Goal: Task Accomplishment & Management: Manage account settings

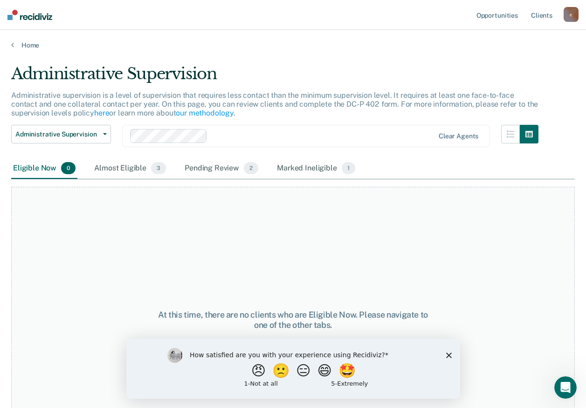
click at [447, 355] on polygon "Close survey" at bounding box center [448, 355] width 6 height 6
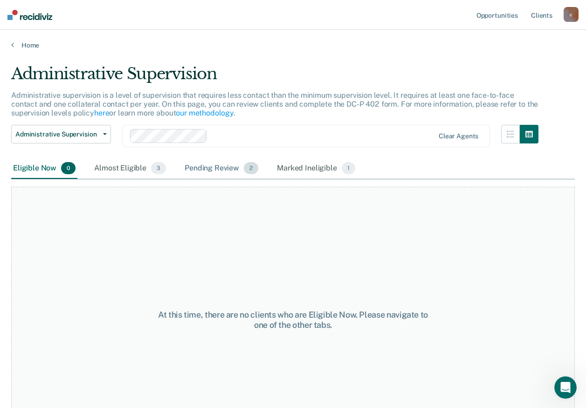
click at [215, 165] on div "Pending Review 2" at bounding box center [221, 168] width 77 height 20
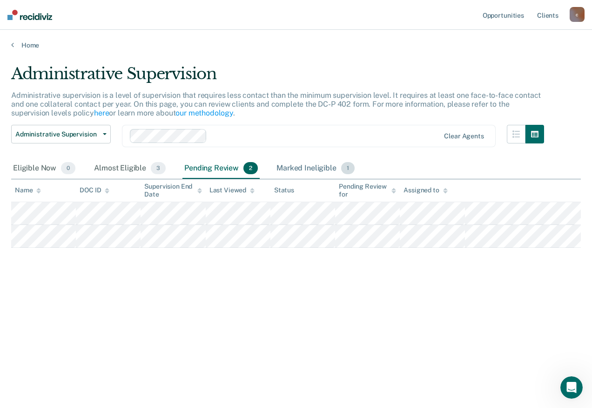
click at [306, 164] on div "Marked Ineligible 1" at bounding box center [316, 168] width 82 height 20
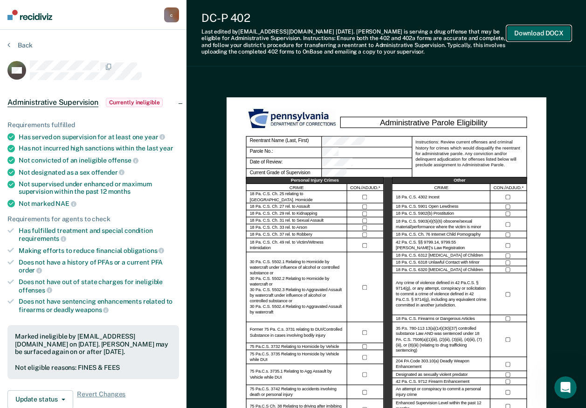
click at [541, 34] on button "Download DOCX" at bounding box center [538, 33] width 64 height 15
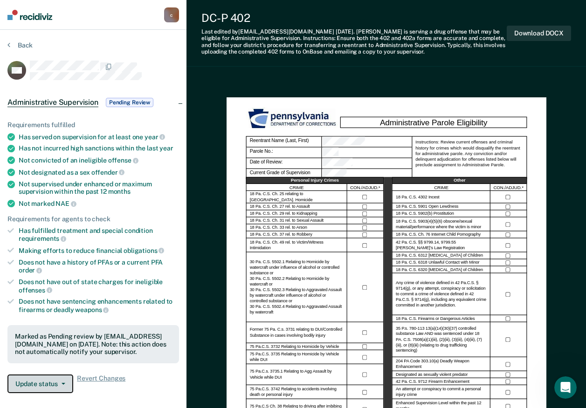
click at [49, 381] on button "Update status" at bounding box center [40, 383] width 66 height 19
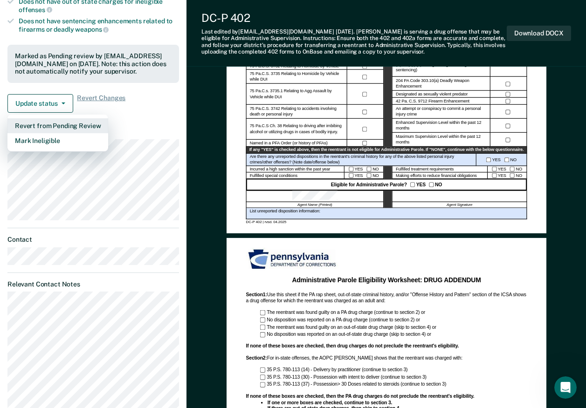
scroll to position [94, 0]
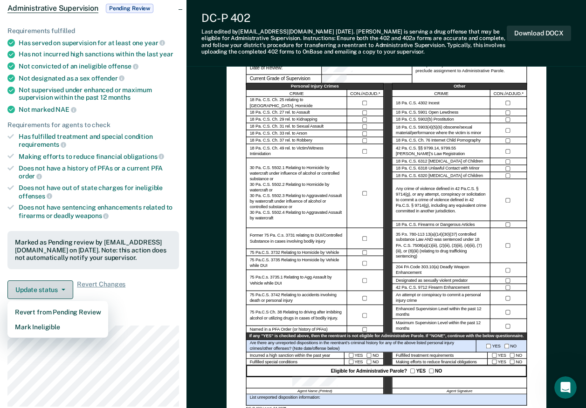
click at [64, 286] on button "Update status" at bounding box center [40, 289] width 66 height 19
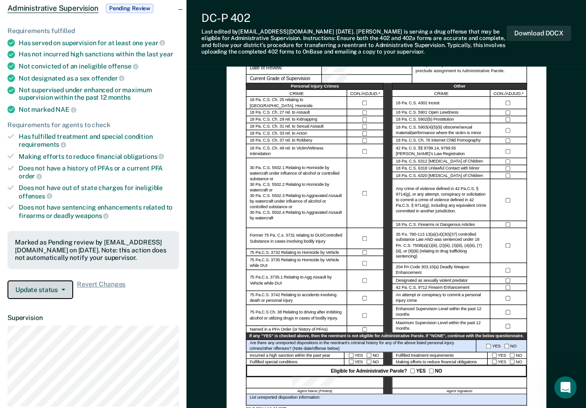
click at [63, 287] on button "Update status" at bounding box center [40, 289] width 66 height 19
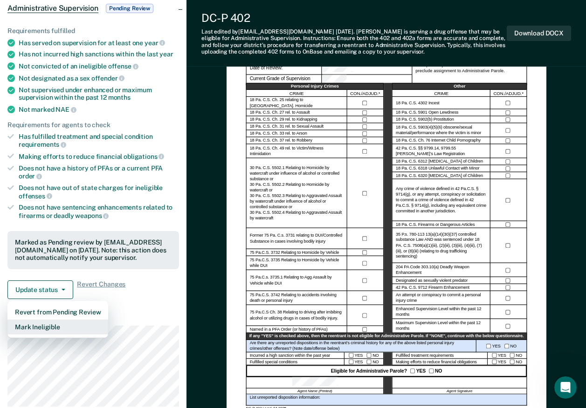
click at [41, 322] on button "Mark Ineligible" at bounding box center [57, 327] width 101 height 15
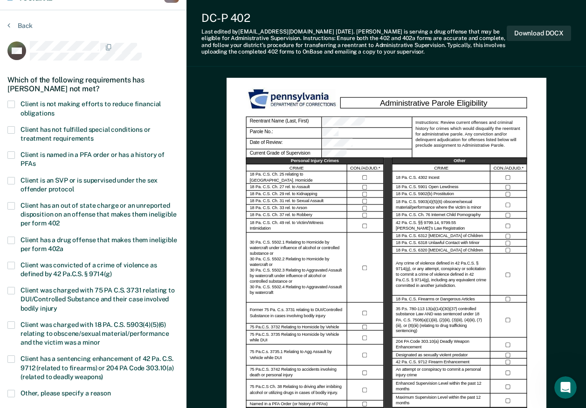
scroll to position [0, 0]
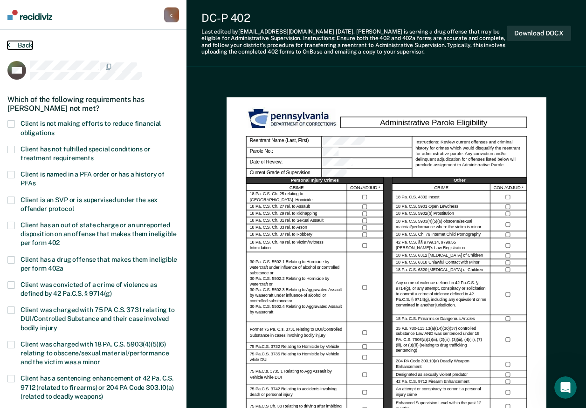
click at [11, 42] on button "Back" at bounding box center [19, 45] width 25 height 8
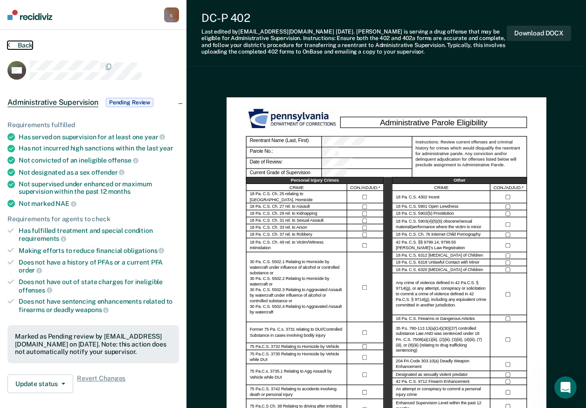
click at [11, 42] on button "Back" at bounding box center [19, 45] width 25 height 8
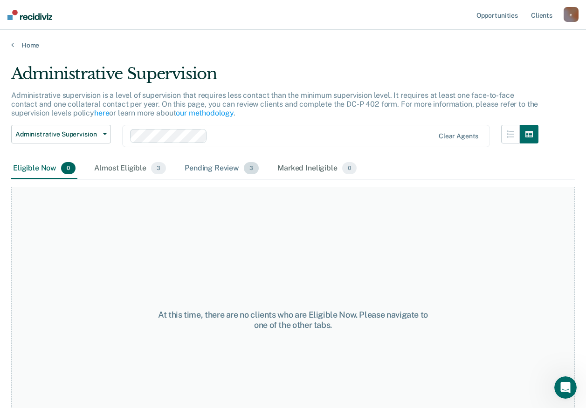
click at [217, 165] on div "Pending Review 3" at bounding box center [222, 168] width 78 height 20
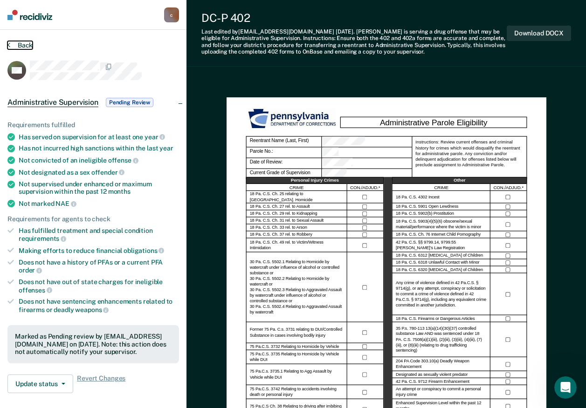
click at [20, 42] on button "Back" at bounding box center [19, 45] width 25 height 8
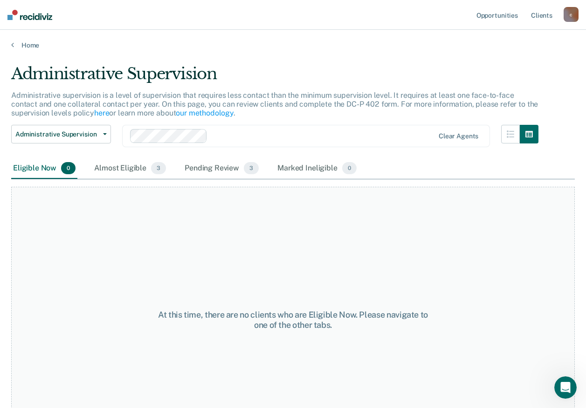
click at [38, 7] on nav "Opportunities Client s [EMAIL_ADDRESS][DOMAIN_NAME] c Profile How it works Log …" at bounding box center [293, 15] width 586 height 30
click at [103, 133] on span "button" at bounding box center [102, 134] width 7 height 2
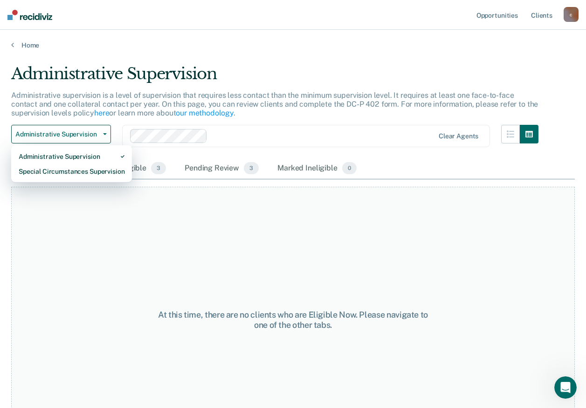
click at [266, 65] on div "Administrative Supervision" at bounding box center [274, 77] width 527 height 27
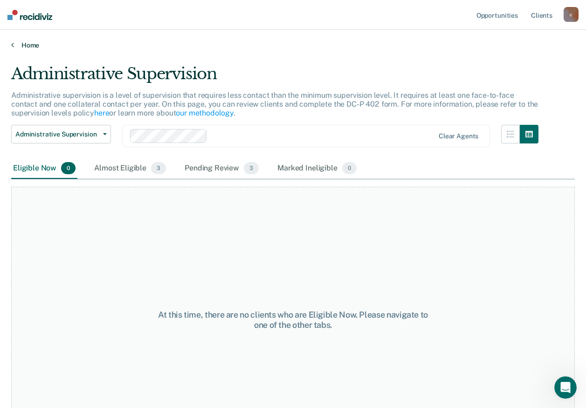
click at [31, 43] on link "Home" at bounding box center [292, 45] width 563 height 8
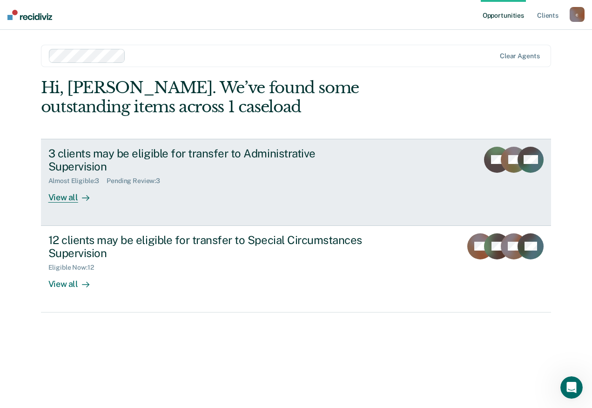
click at [64, 185] on div "View all" at bounding box center [74, 194] width 52 height 18
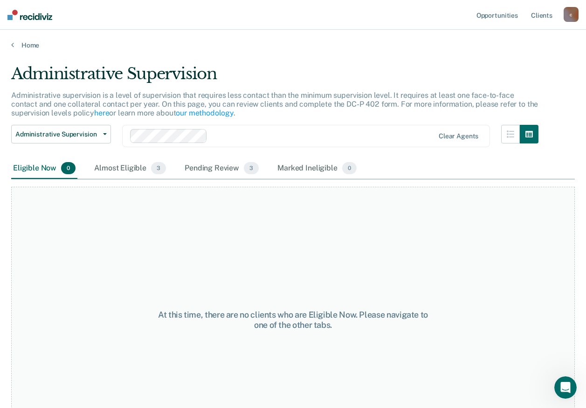
click at [25, 12] on img at bounding box center [29, 15] width 45 height 10
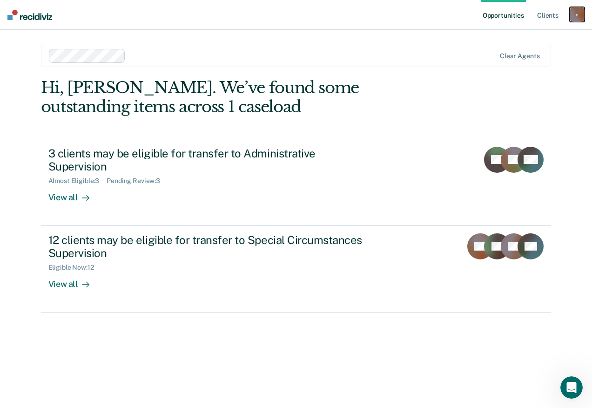
click at [578, 11] on div "c" at bounding box center [577, 14] width 15 height 15
click at [531, 47] on link "How it works" at bounding box center [540, 50] width 75 height 8
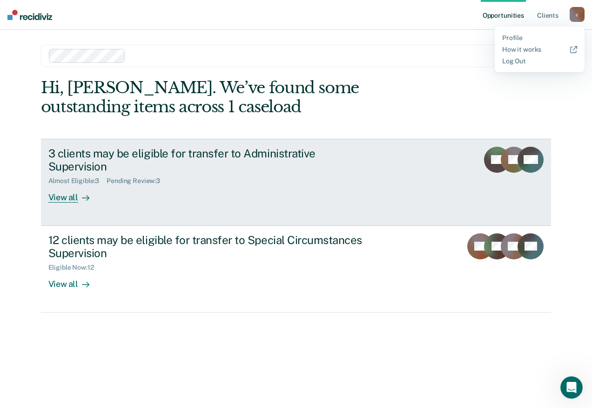
click at [73, 185] on div "View all" at bounding box center [74, 194] width 52 height 18
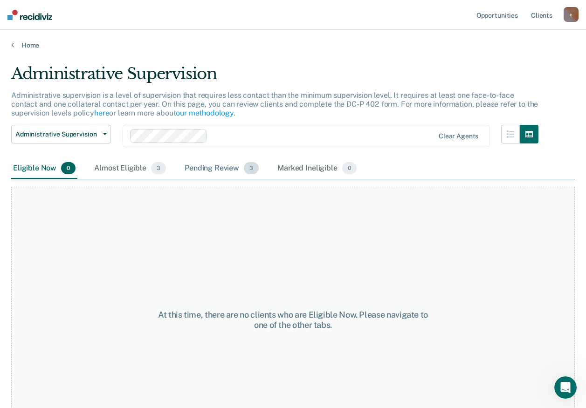
click at [212, 167] on div "Pending Review 3" at bounding box center [222, 168] width 78 height 20
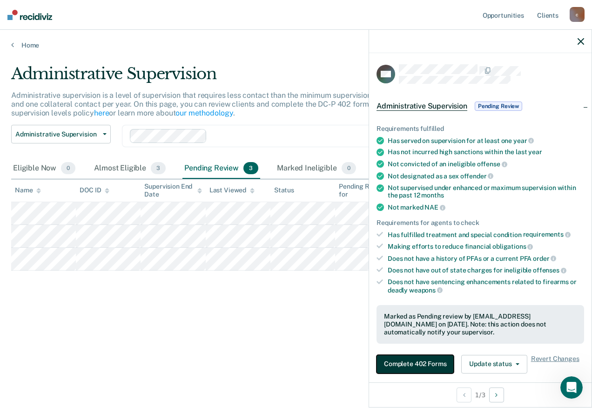
click at [419, 362] on button "Complete 402 Forms" at bounding box center [415, 364] width 77 height 19
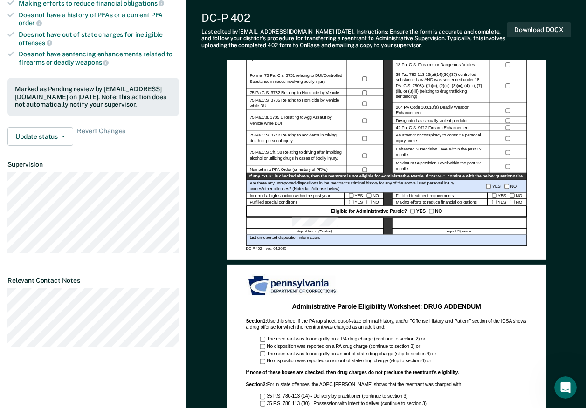
scroll to position [234, 0]
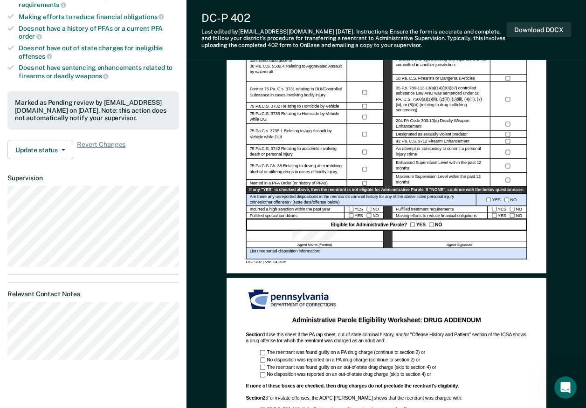
click at [409, 234] on div at bounding box center [459, 237] width 135 height 12
click at [429, 243] on div "Agent Signature" at bounding box center [459, 245] width 135 height 6
click at [539, 31] on button "Download DOCX" at bounding box center [538, 29] width 64 height 15
click at [575, 156] on div "Administrative Parole Eligibility Reentrant Name (Last, First) Parole No.: Date…" at bounding box center [385, 308] width 399 height 943
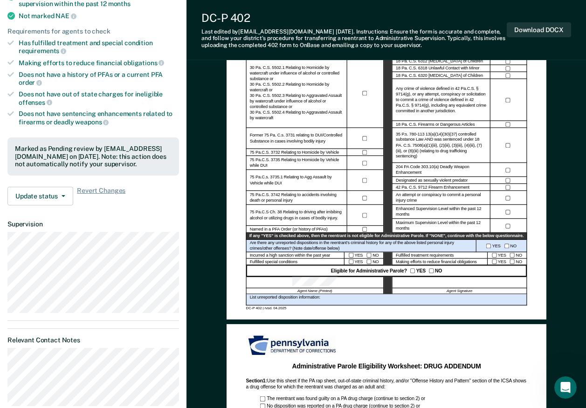
scroll to position [187, 0]
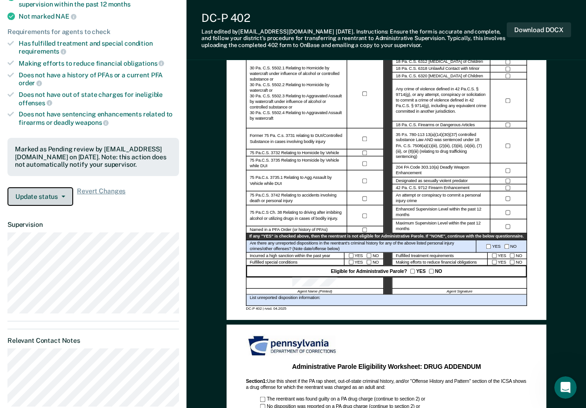
click at [43, 191] on button "Update status" at bounding box center [40, 196] width 66 height 19
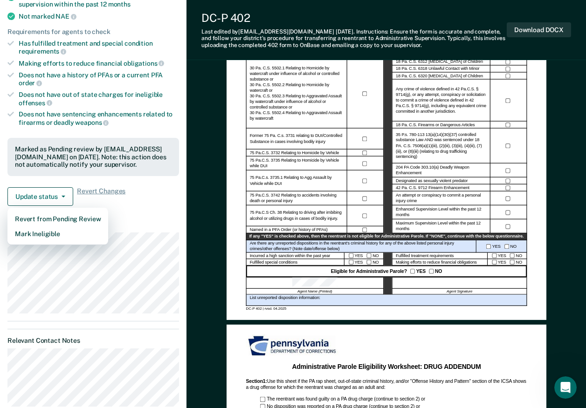
click at [177, 231] on dl "Supervision" at bounding box center [92, 267] width 171 height 93
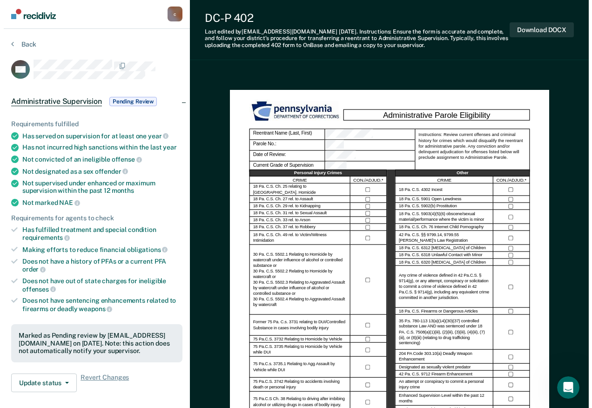
scroll to position [0, 0]
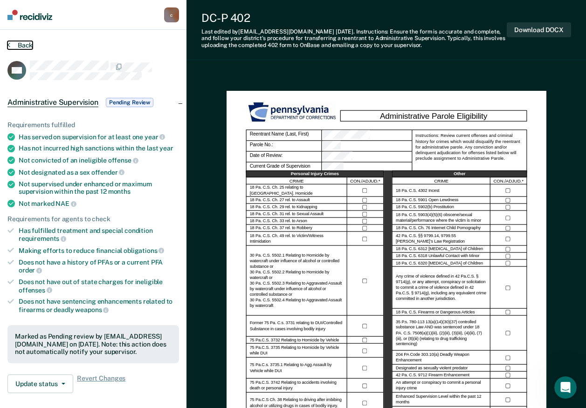
click at [25, 42] on button "Back" at bounding box center [19, 45] width 25 height 8
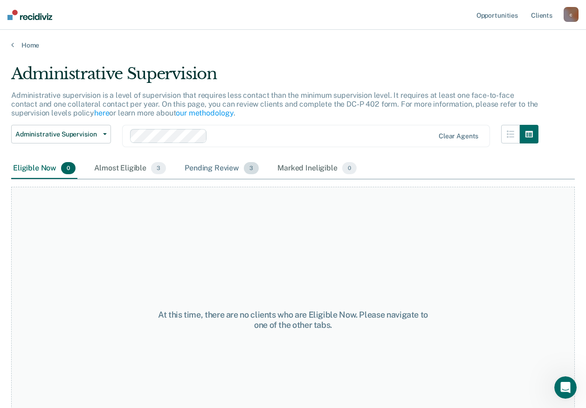
click at [214, 166] on div "Pending Review 3" at bounding box center [222, 168] width 78 height 20
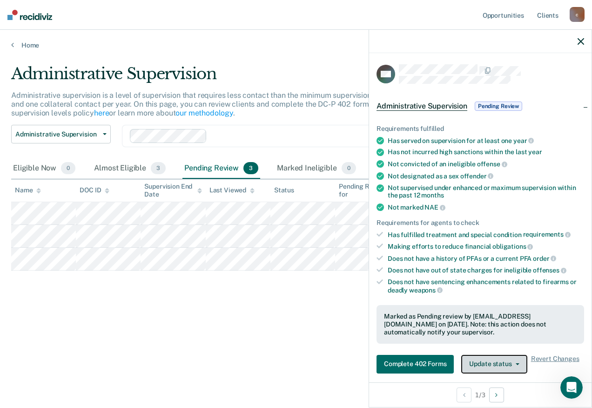
click at [503, 361] on button "Update status" at bounding box center [495, 364] width 66 height 19
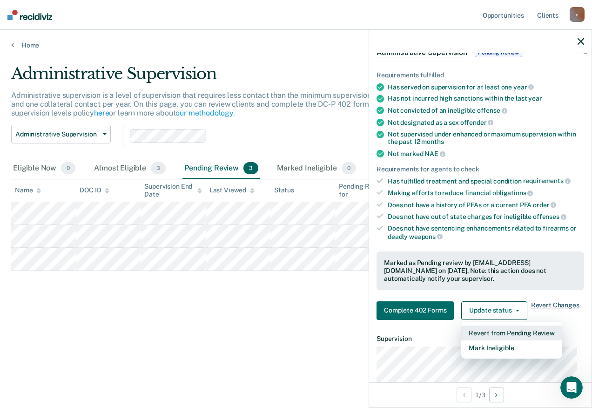
scroll to position [104, 0]
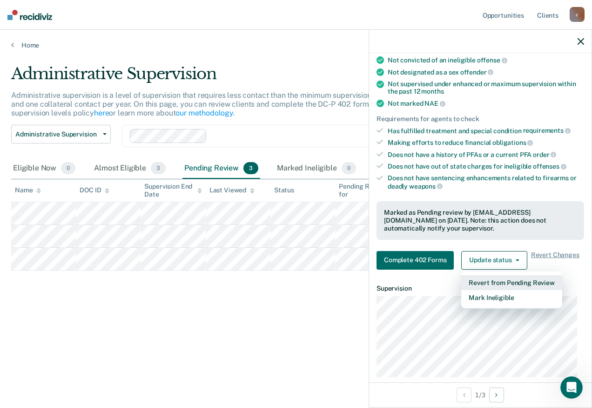
click at [523, 277] on button "Revert from Pending Review" at bounding box center [512, 282] width 101 height 15
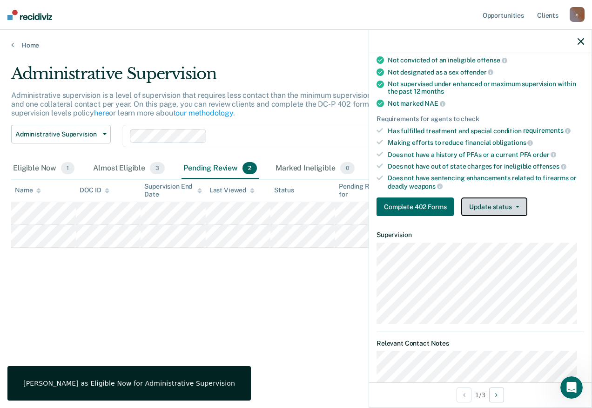
scroll to position [148, 0]
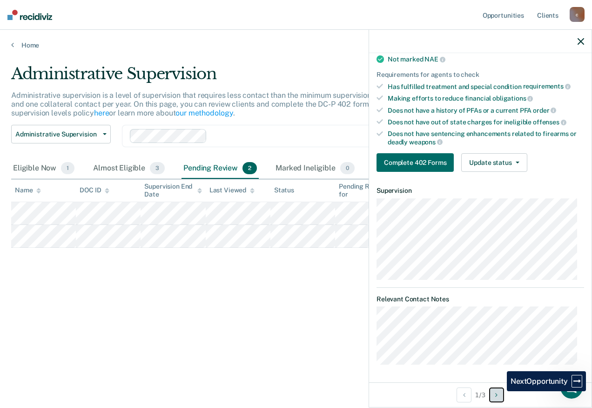
click at [500, 391] on button "Next Opportunity" at bounding box center [497, 395] width 15 height 15
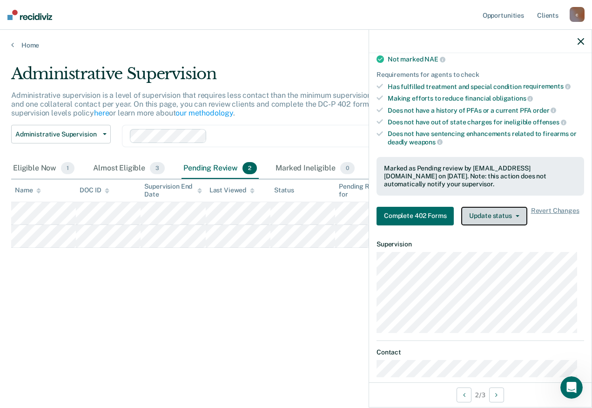
click at [517, 212] on button "Update status" at bounding box center [495, 216] width 66 height 19
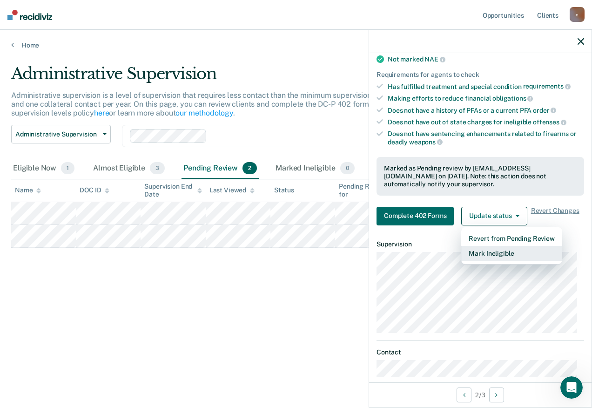
click at [496, 248] on button "Mark Ineligible" at bounding box center [512, 253] width 101 height 15
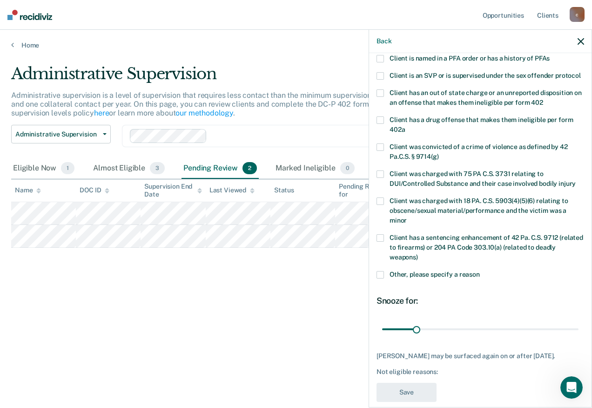
scroll to position [50, 0]
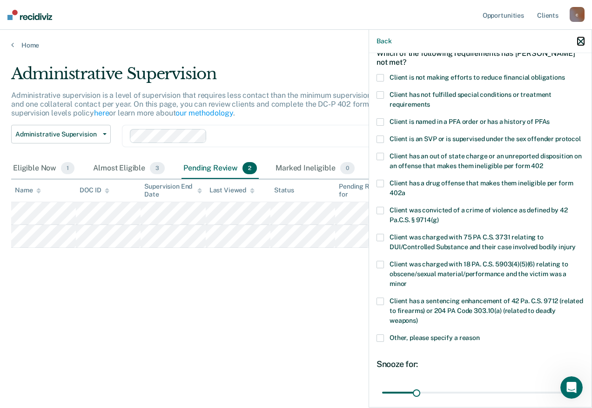
click at [578, 37] on button "button" at bounding box center [581, 41] width 7 height 8
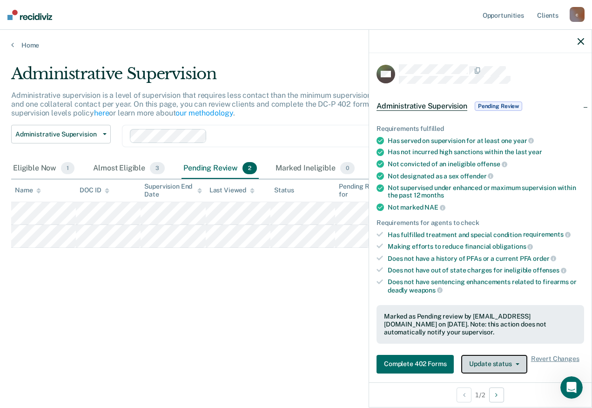
click at [502, 366] on button "Update status" at bounding box center [495, 364] width 66 height 19
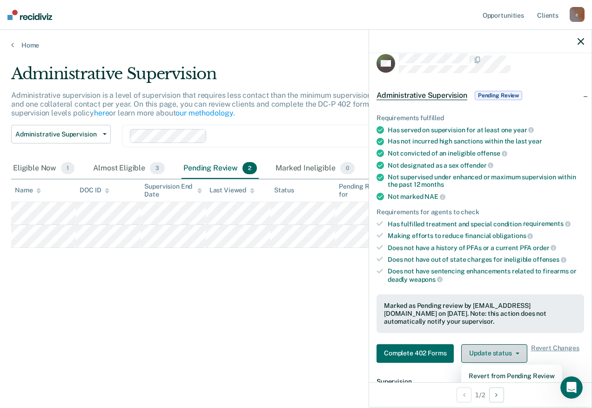
click at [516, 350] on button "Update status" at bounding box center [495, 353] width 66 height 19
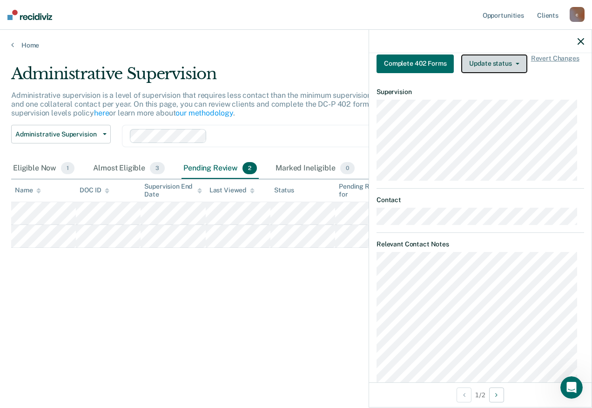
scroll to position [207, 0]
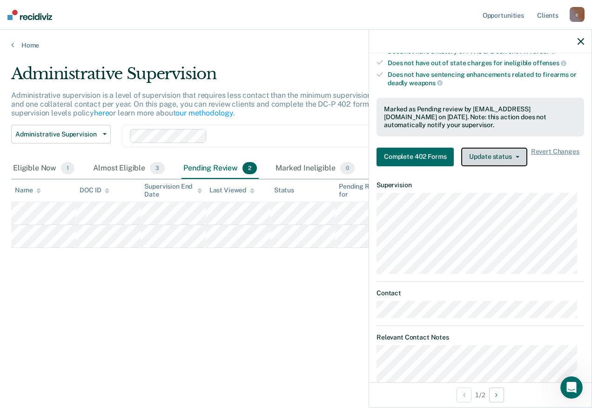
click at [495, 156] on button "Update status" at bounding box center [495, 157] width 66 height 19
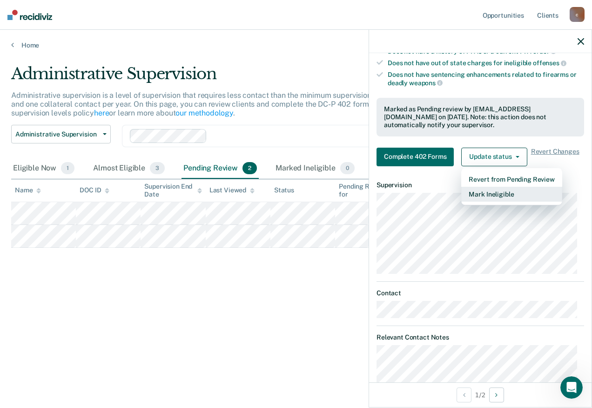
click at [481, 191] on button "Mark Ineligible" at bounding box center [512, 194] width 101 height 15
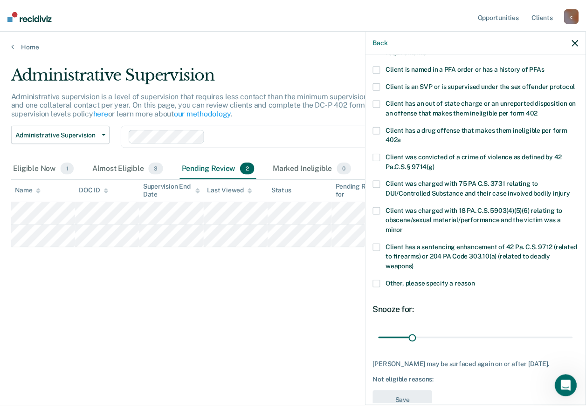
scroll to position [50, 0]
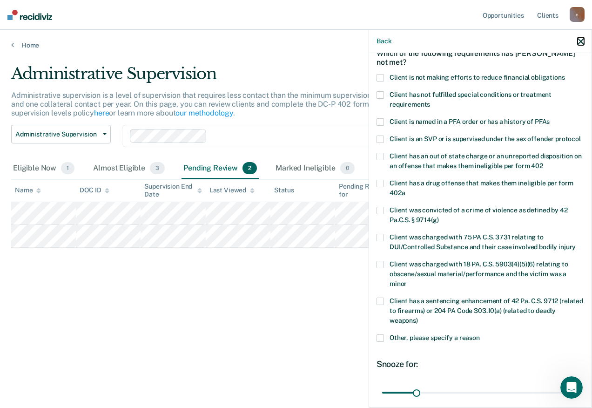
click at [582, 37] on button "button" at bounding box center [581, 41] width 7 height 8
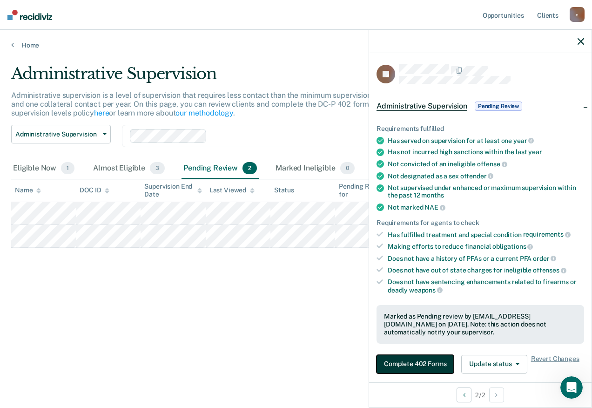
click at [407, 365] on button "Complete 402 Forms" at bounding box center [415, 364] width 77 height 19
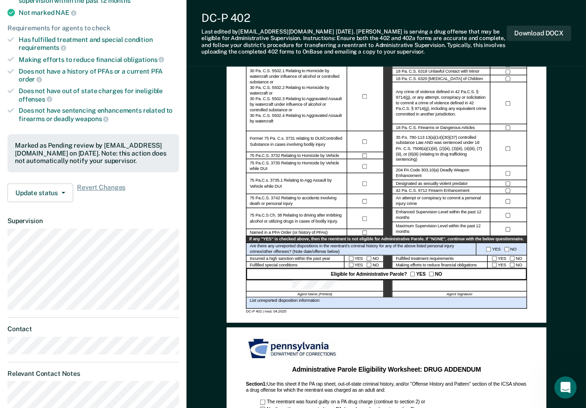
scroll to position [279, 0]
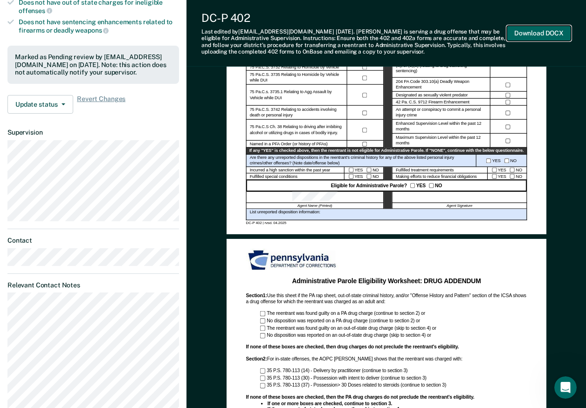
click at [531, 29] on button "Download DOCX" at bounding box center [538, 33] width 64 height 15
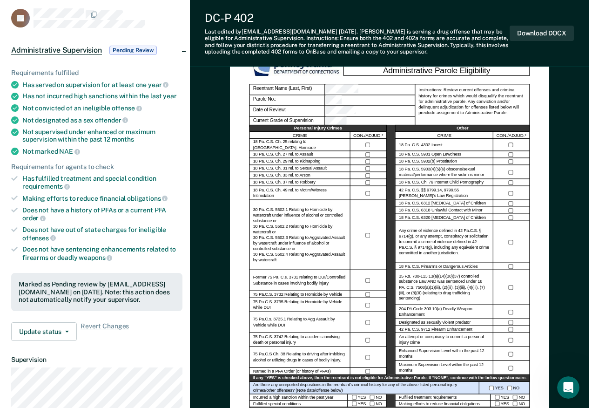
scroll to position [0, 0]
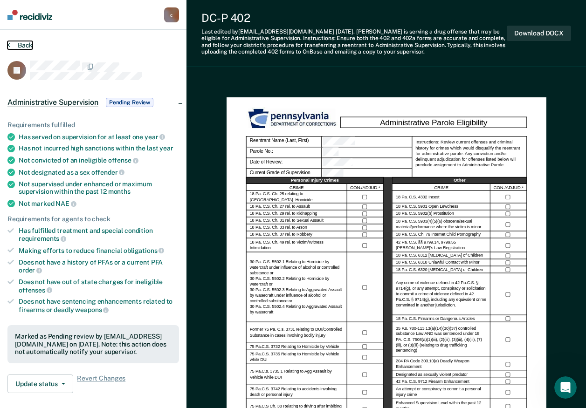
click at [21, 44] on button "Back" at bounding box center [19, 45] width 25 height 8
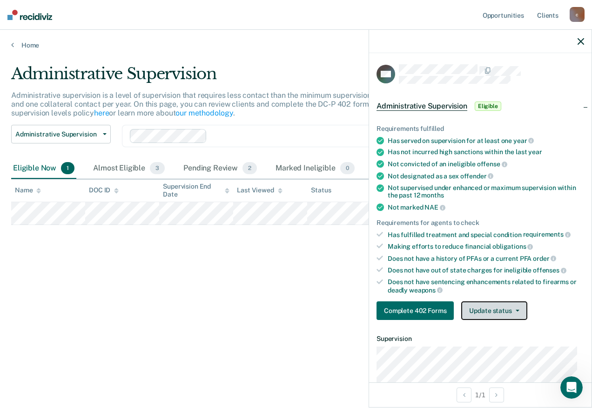
click at [501, 308] on button "Update status" at bounding box center [495, 310] width 66 height 19
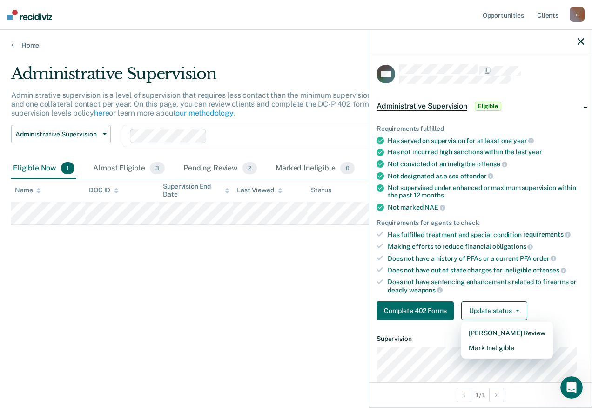
click at [280, 315] on div "Administrative Supervision Administrative supervision is a level of supervision…" at bounding box center [296, 201] width 570 height 274
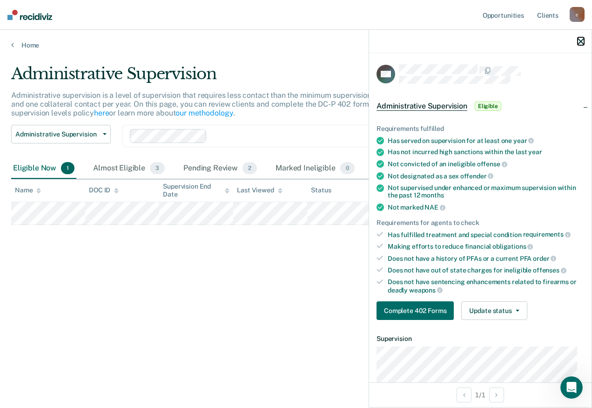
click at [579, 40] on icon "button" at bounding box center [581, 41] width 7 height 7
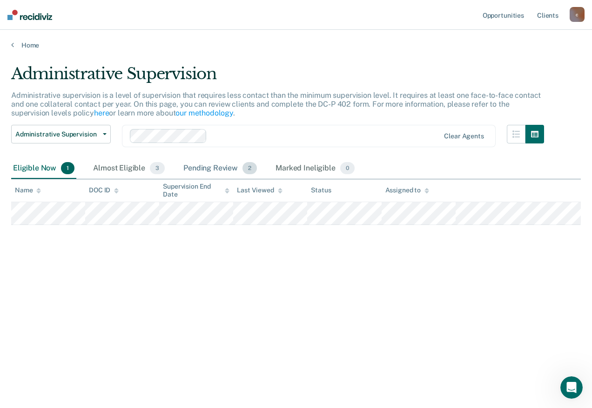
click at [209, 162] on div "Pending Review 2" at bounding box center [220, 168] width 77 height 20
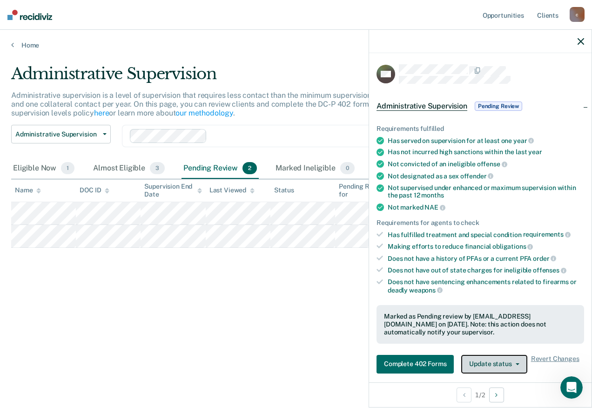
click at [491, 364] on button "Update status" at bounding box center [495, 364] width 66 height 19
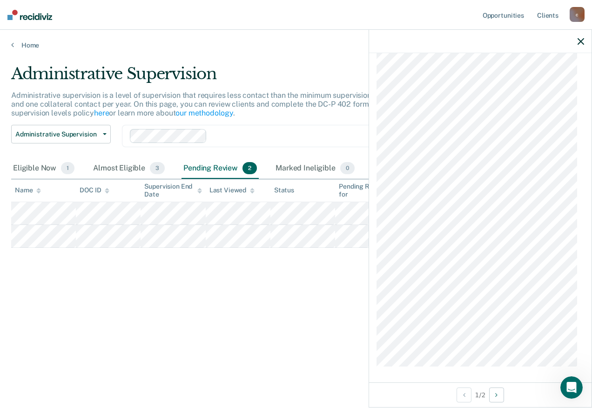
scroll to position [673, 0]
click at [500, 394] on button "Next Opportunity" at bounding box center [497, 395] width 15 height 15
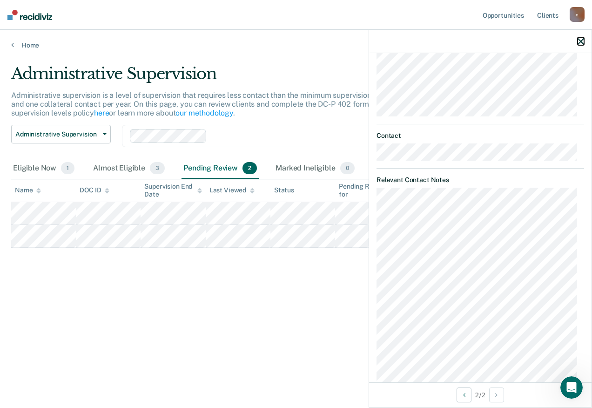
click at [579, 42] on icon "button" at bounding box center [581, 41] width 7 height 7
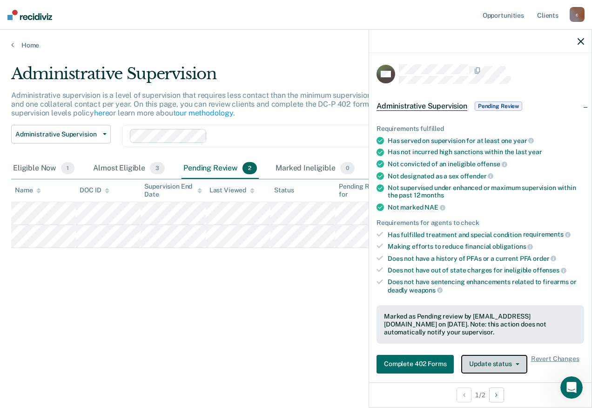
click at [483, 358] on button "Update status" at bounding box center [495, 364] width 66 height 19
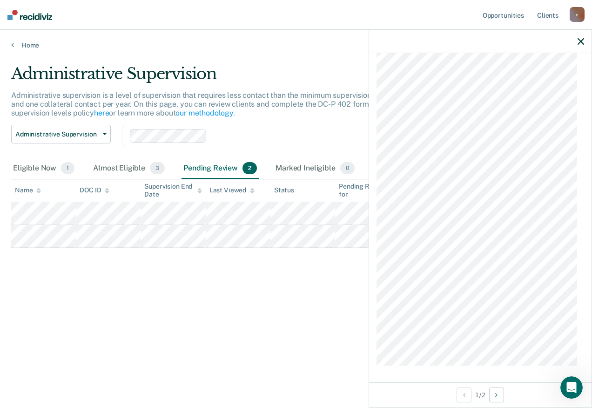
scroll to position [673, 0]
click at [498, 393] on icon "Next Opportunity" at bounding box center [497, 395] width 2 height 7
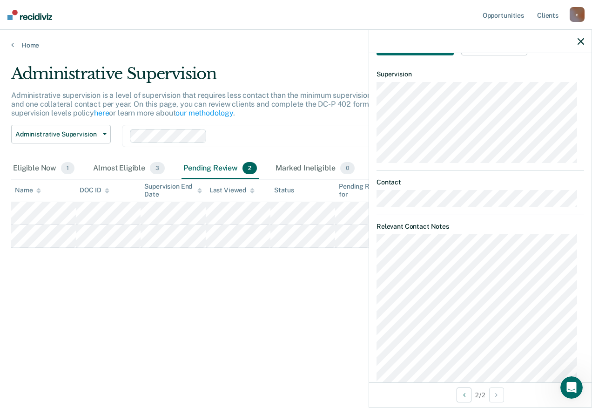
scroll to position [178, 0]
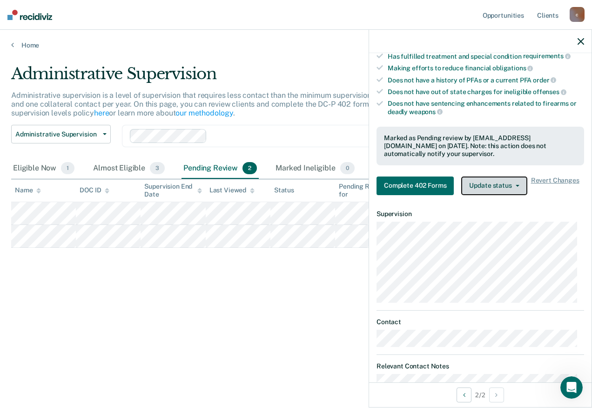
click at [499, 179] on button "Update status" at bounding box center [495, 186] width 66 height 19
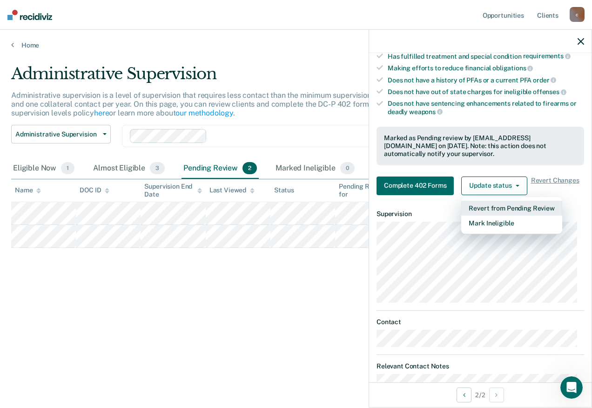
click at [497, 204] on button "Revert from Pending Review" at bounding box center [512, 208] width 101 height 15
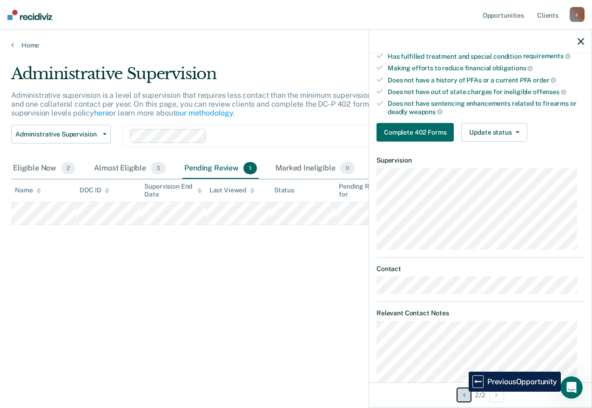
click at [463, 392] on icon "Previous Opportunity" at bounding box center [464, 395] width 2 height 7
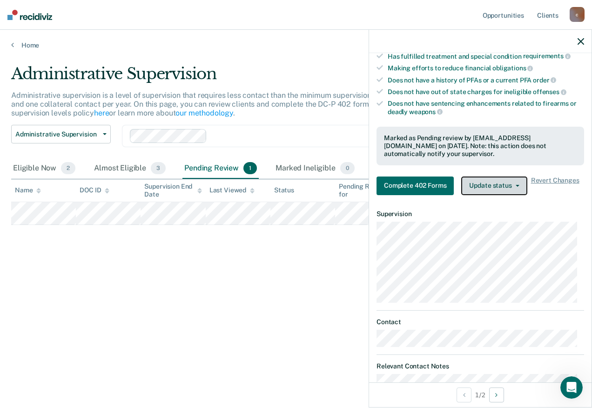
click at [492, 185] on button "Update status" at bounding box center [495, 186] width 66 height 19
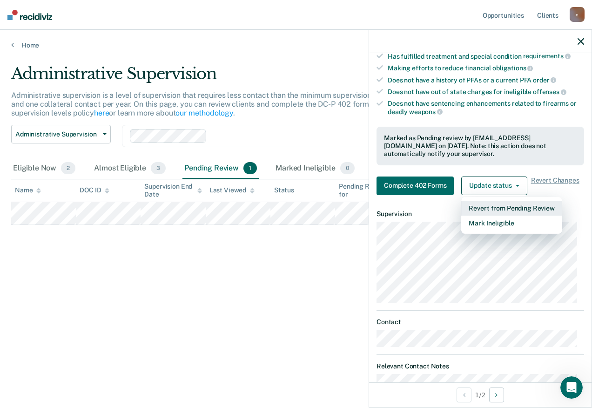
click at [502, 204] on button "Revert from Pending Review" at bounding box center [512, 208] width 101 height 15
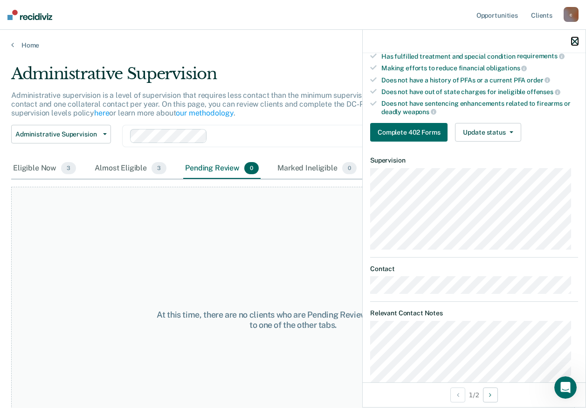
click at [576, 41] on icon "button" at bounding box center [574, 41] width 7 height 7
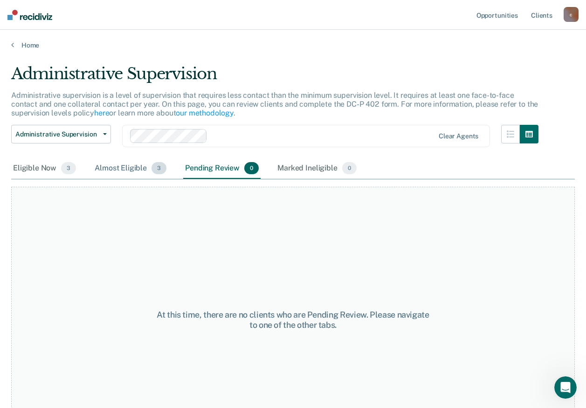
click at [111, 166] on div "Almost Eligible 3" at bounding box center [130, 168] width 75 height 20
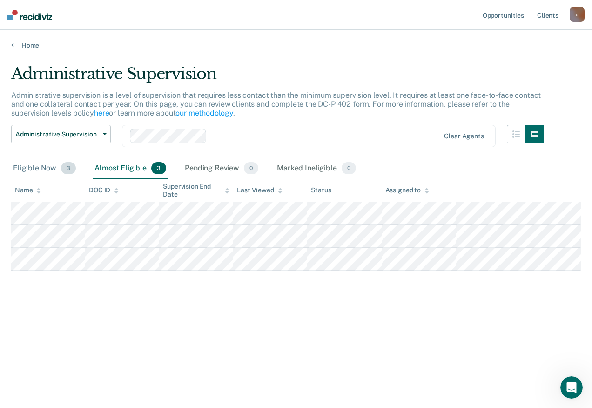
click at [43, 163] on div "Eligible Now 3" at bounding box center [44, 168] width 67 height 20
click at [109, 165] on div "Almost Eligible 3" at bounding box center [130, 168] width 75 height 20
click at [25, 43] on link "Home" at bounding box center [296, 45] width 570 height 8
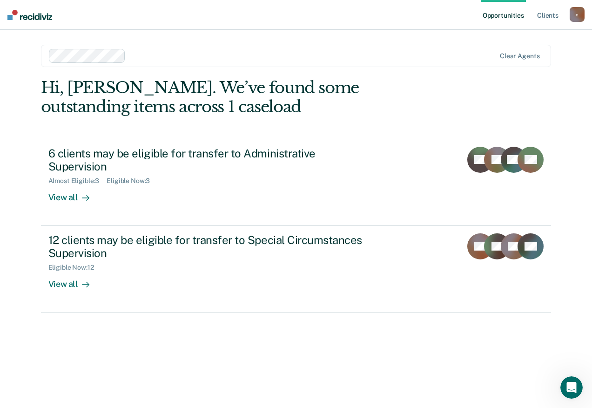
click at [27, 12] on img at bounding box center [29, 15] width 45 height 10
